Goal: Information Seeking & Learning: Learn about a topic

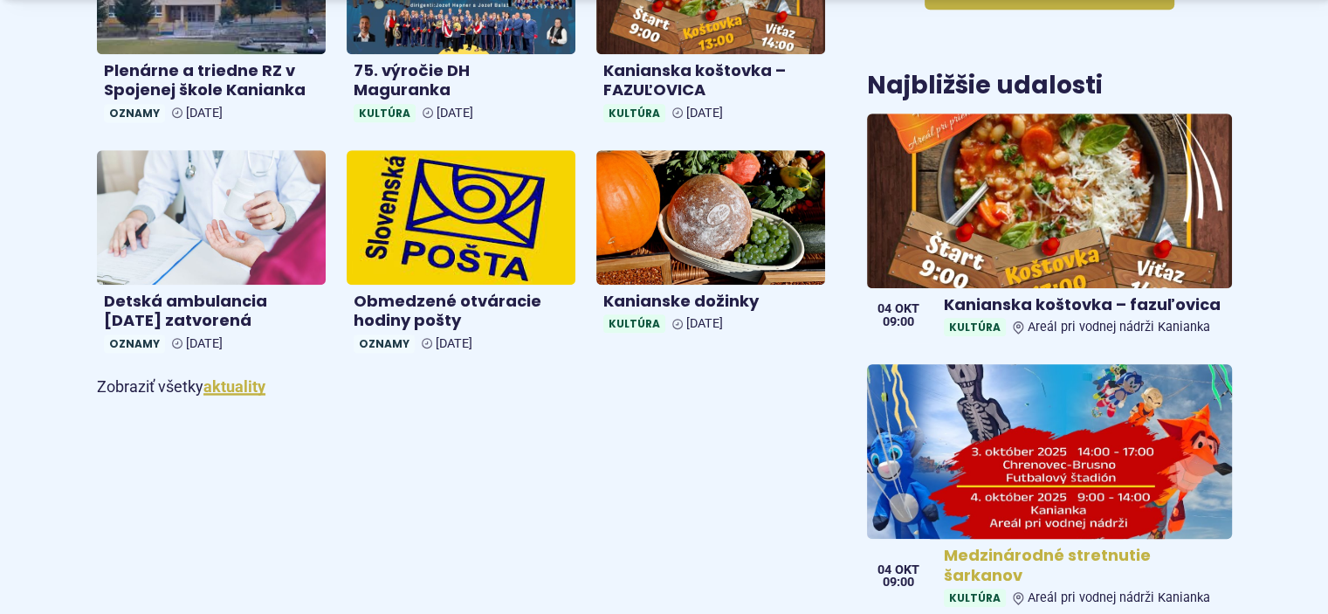
scroll to position [1222, 0]
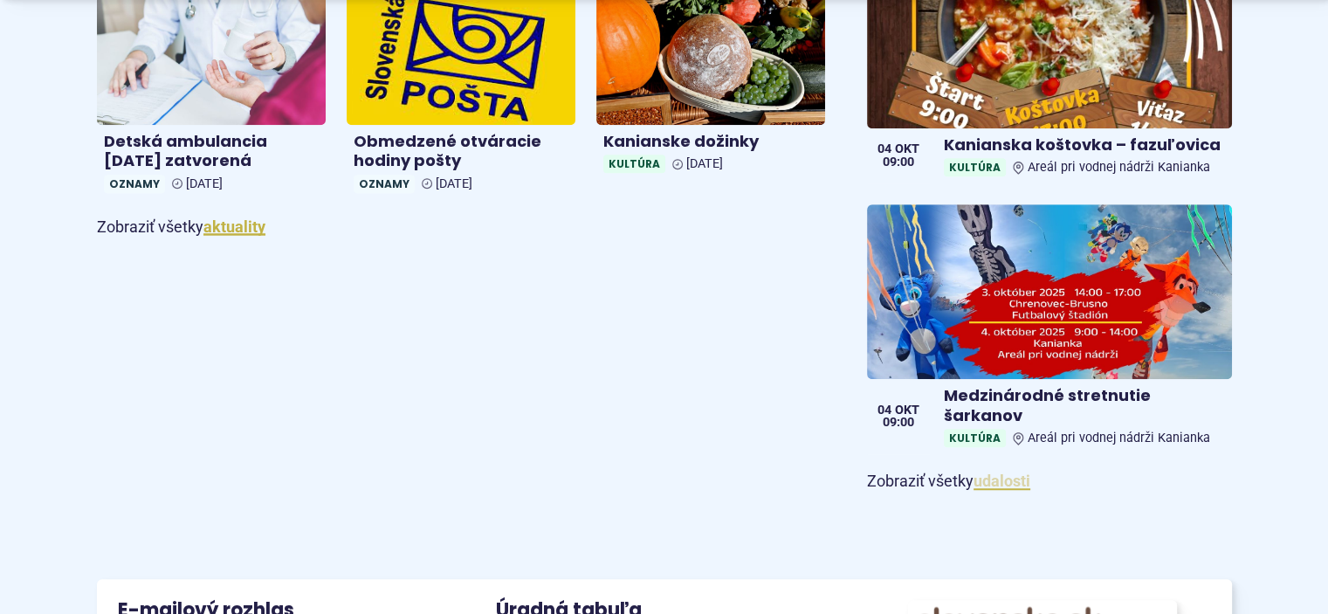
click at [1005, 471] on link "udalosti" at bounding box center [1001, 480] width 57 height 18
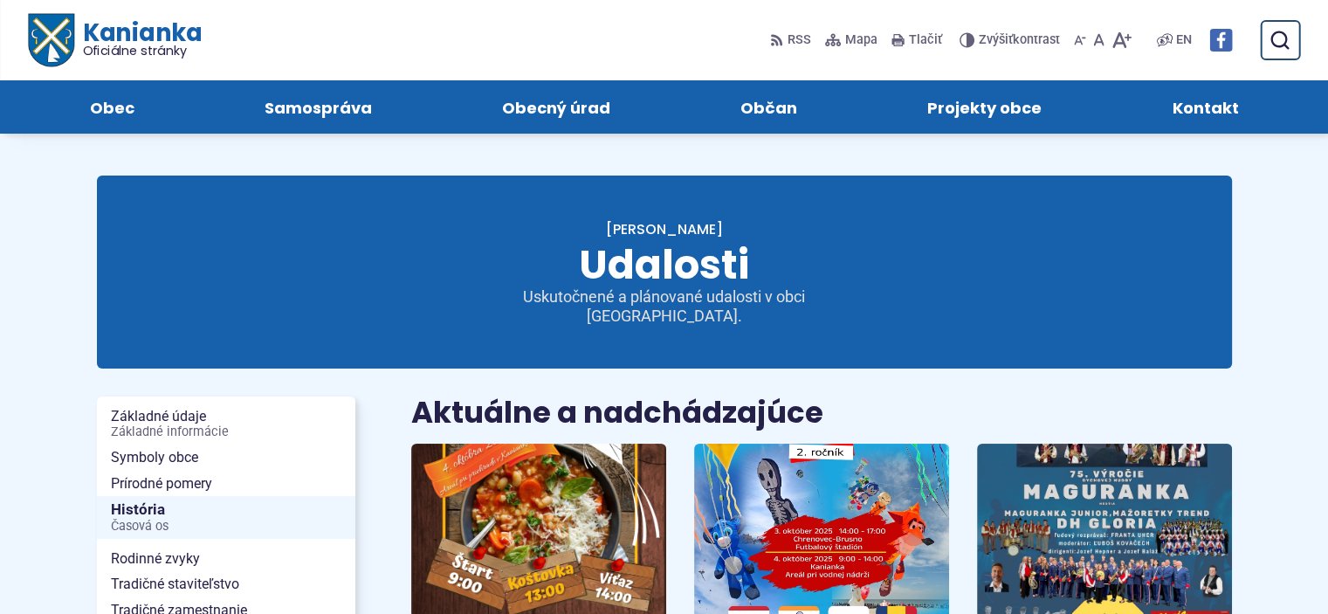
click at [117, 31] on span "Kanianka Oficiálne stránky" at bounding box center [136, 39] width 127 height 37
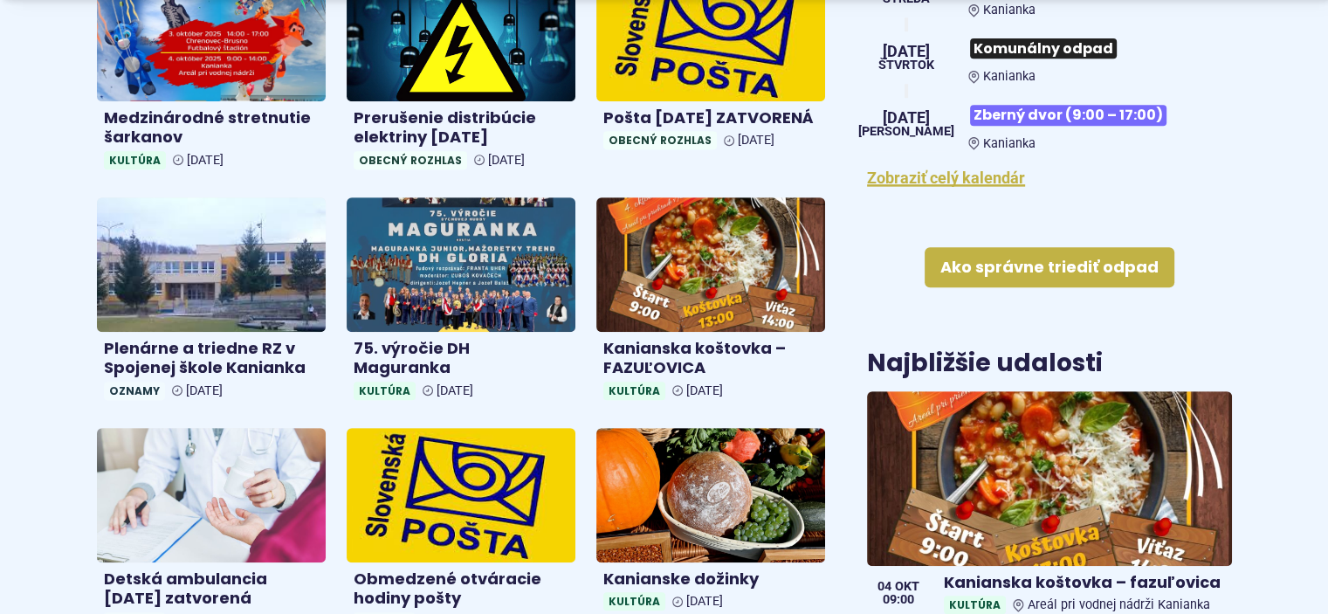
scroll to position [786, 0]
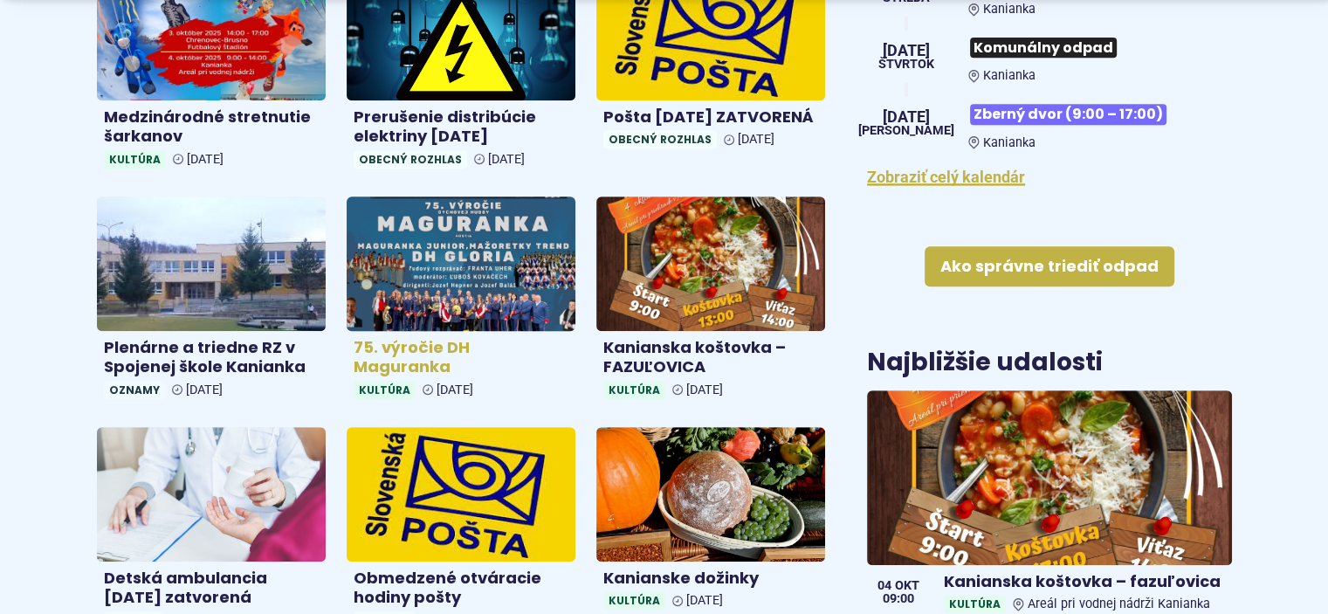
click at [460, 271] on img at bounding box center [461, 263] width 264 height 154
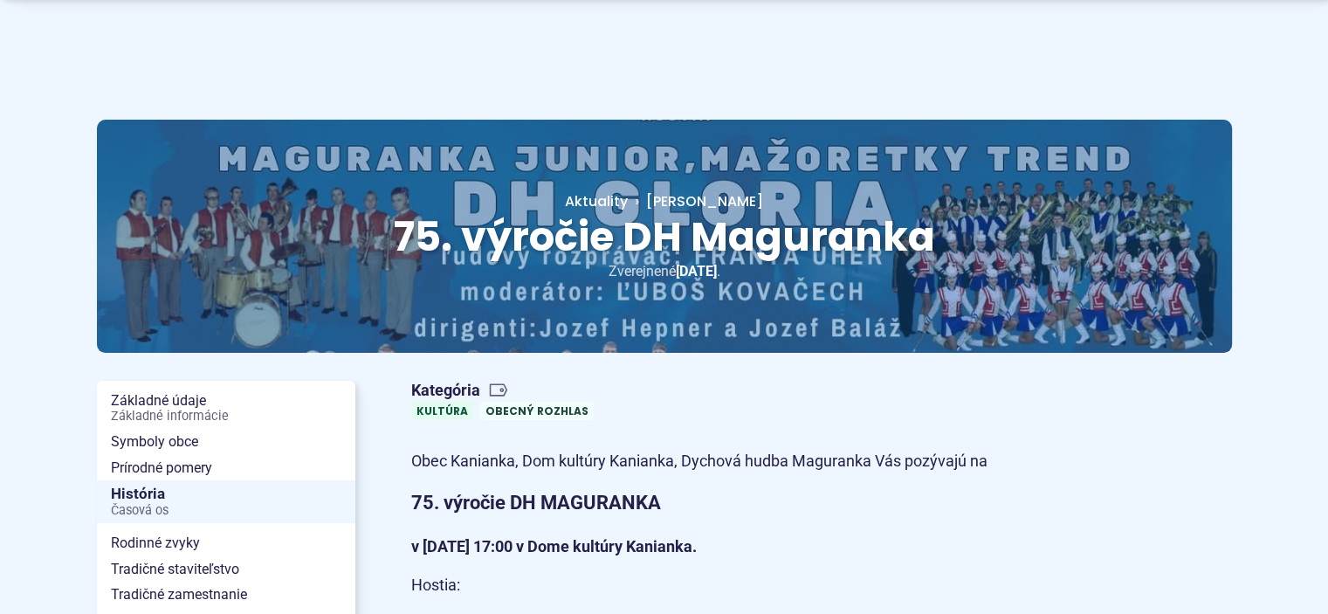
scroll to position [87, 0]
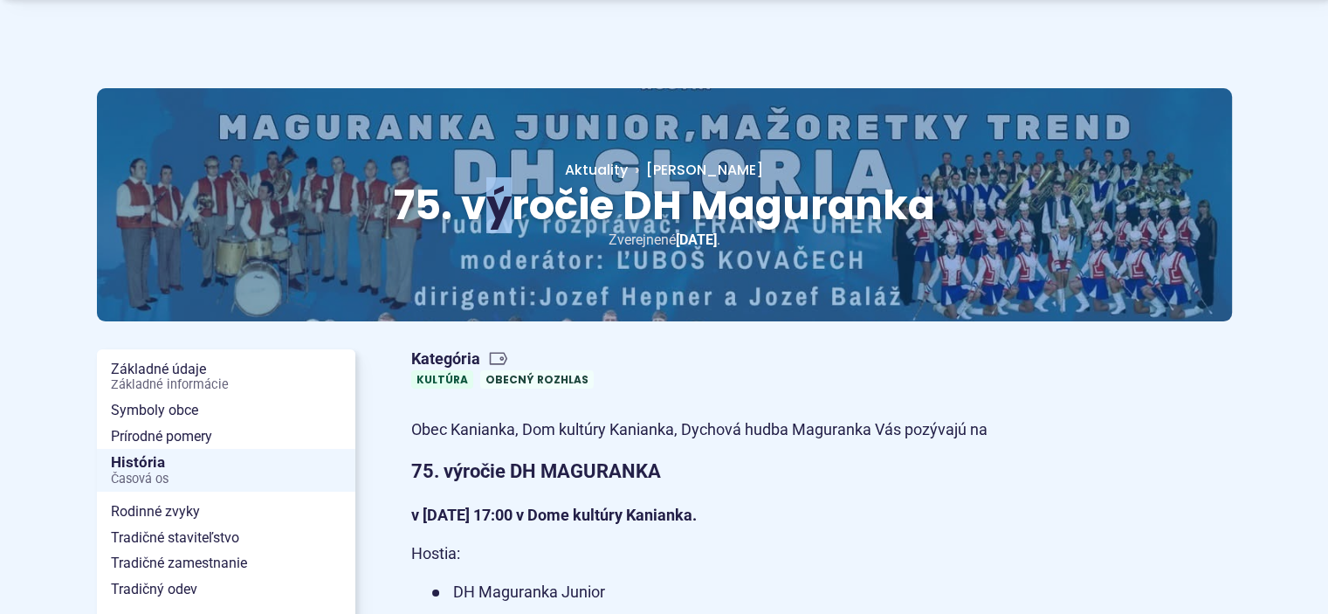
drag, startPoint x: 482, startPoint y: 202, endPoint x: 515, endPoint y: 206, distance: 33.4
click at [515, 206] on span "75. výročie DH Maguranka" at bounding box center [664, 205] width 541 height 56
drag, startPoint x: 452, startPoint y: 209, endPoint x: 484, endPoint y: 209, distance: 32.3
click at [484, 209] on span "75. výročie DH Maguranka" at bounding box center [664, 205] width 541 height 56
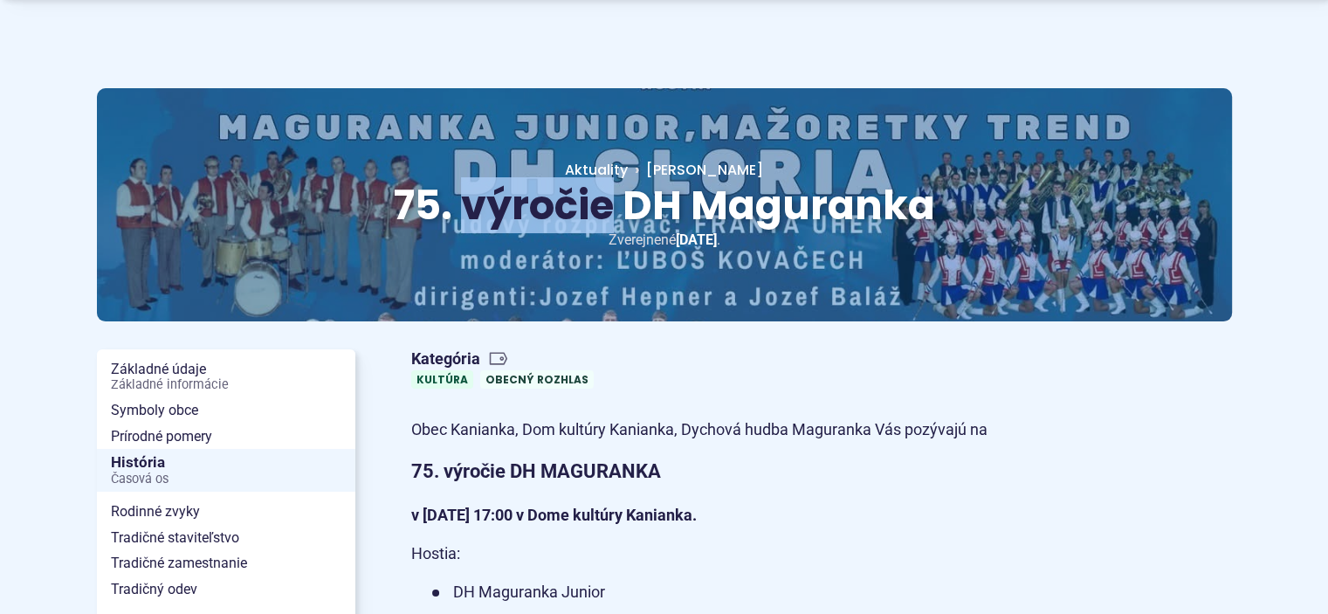
drag, startPoint x: 464, startPoint y: 206, endPoint x: 607, endPoint y: 209, distance: 143.2
click at [607, 209] on span "75. výročie DH Maguranka" at bounding box center [664, 205] width 541 height 56
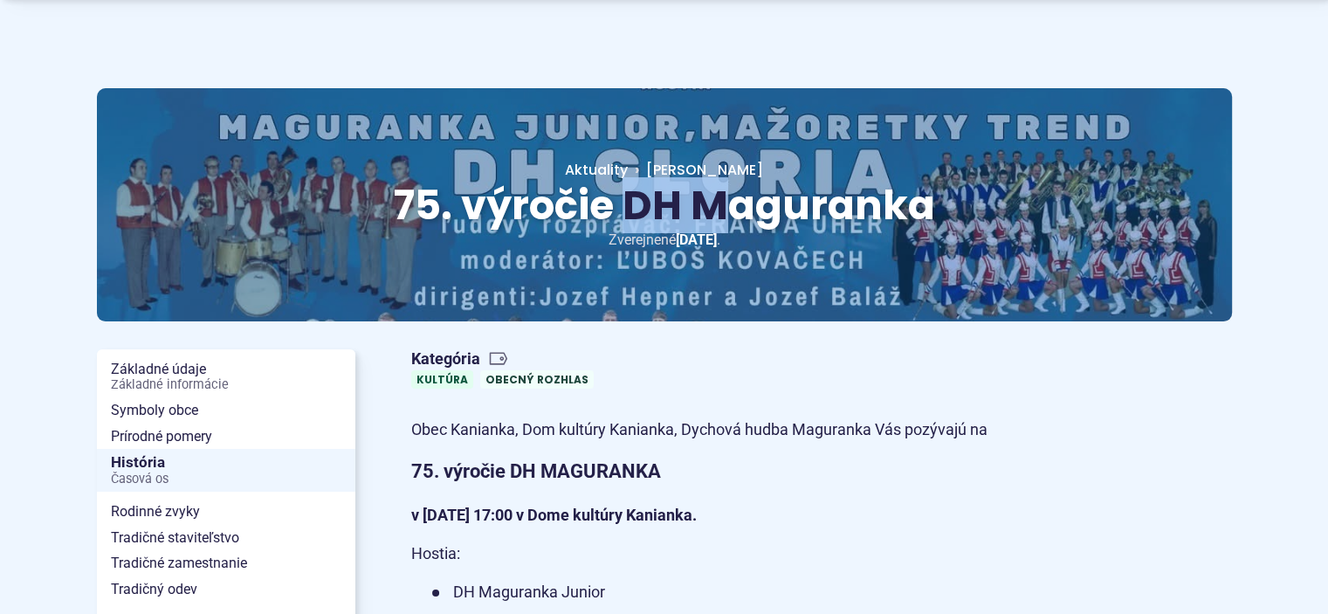
drag, startPoint x: 633, startPoint y: 209, endPoint x: 716, endPoint y: 215, distance: 83.1
click at [716, 215] on span "75. výročie DH Maguranka" at bounding box center [664, 205] width 541 height 56
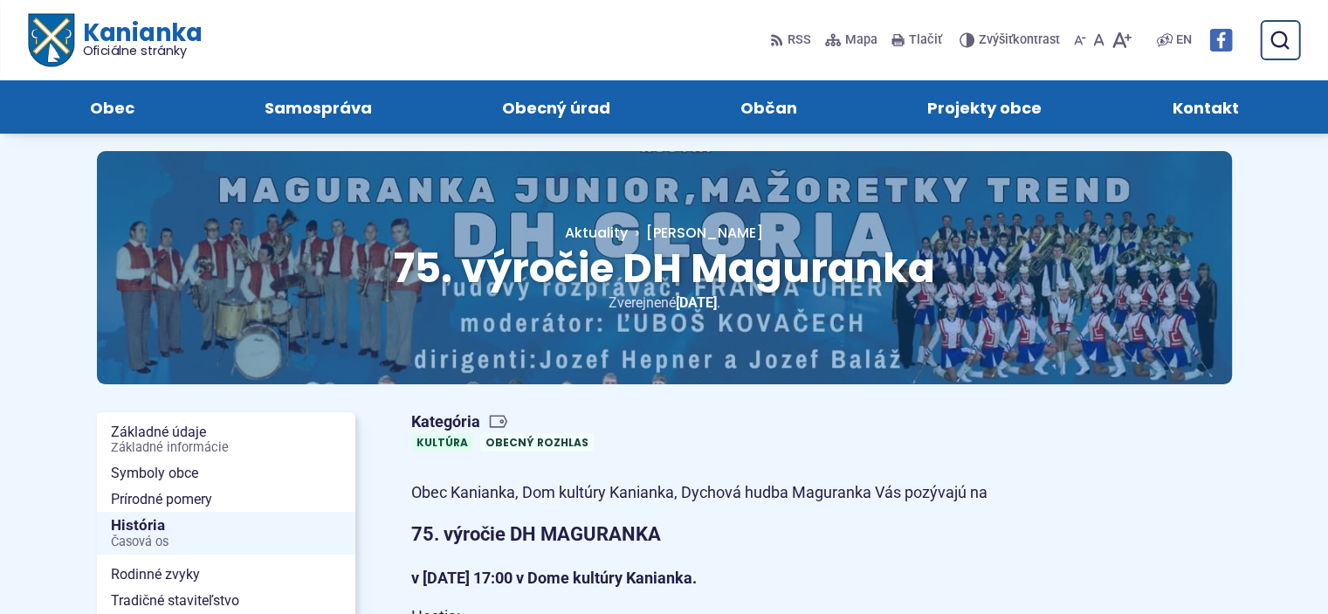
scroll to position [0, 0]
